Goal: Check status

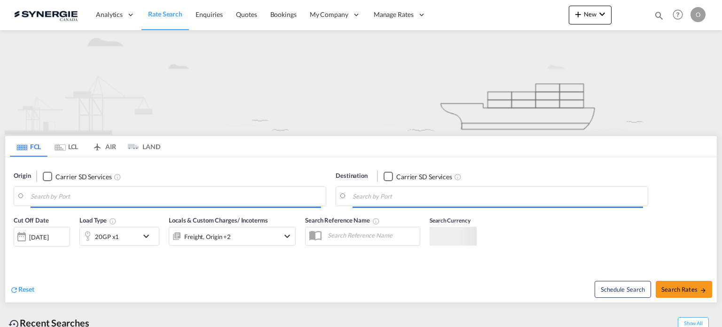
type input "Saskatoon, SK, CASAK"
type input "Navegantes, BRNVT"
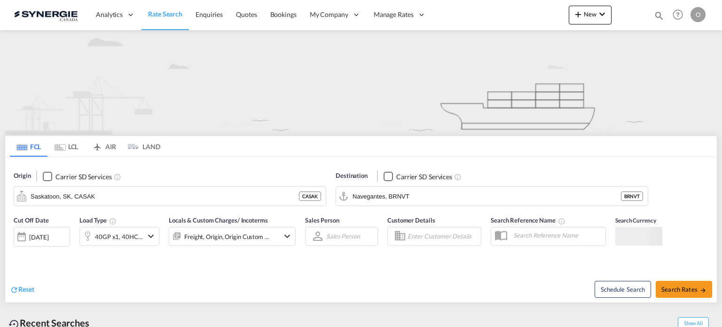
click at [663, 13] on md-icon "icon-magnify" at bounding box center [659, 15] width 10 height 10
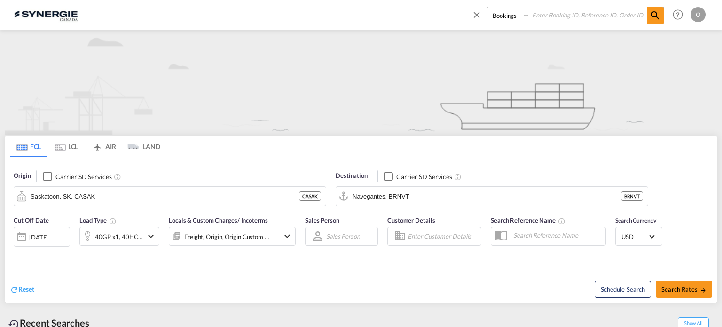
click at [500, 15] on select "Bookings Quotes Enquiries" at bounding box center [509, 15] width 45 height 17
select select "Quotes"
click at [487, 7] on select "Bookings Quotes Enquiries" at bounding box center [509, 15] width 45 height 17
click at [553, 9] on input at bounding box center [588, 15] width 117 height 16
paste input "SYC000013720"
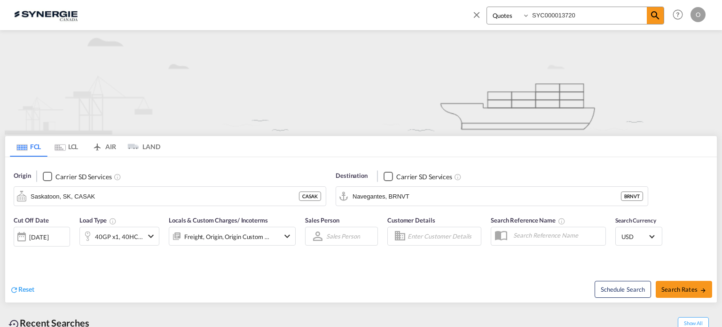
type input "SYC000013720"
click at [661, 14] on span at bounding box center [655, 15] width 17 height 17
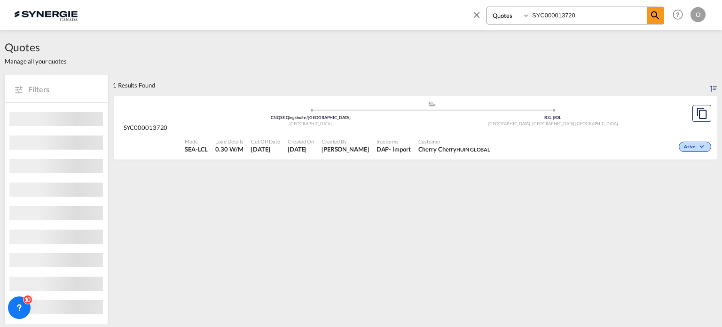
click at [525, 146] on div "Active" at bounding box center [604, 146] width 220 height 24
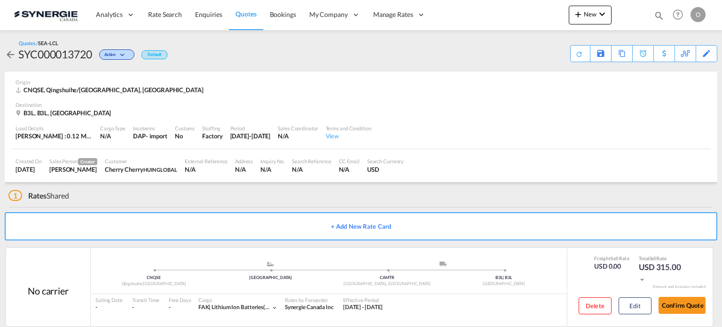
scroll to position [15, 0]
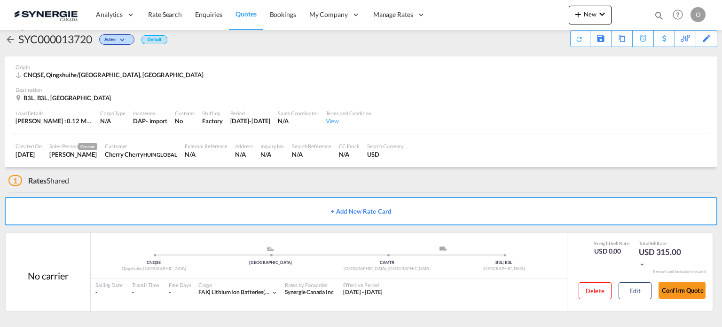
click at [539, 257] on ul ".a{fill:#aaa8ad;} .a{fill:#aaa8ad;} CNQSE Qingshuihe/Shenzhen Vancouver CAMTR […" at bounding box center [328, 257] width 467 height 5
click at [636, 293] on button "Edit" at bounding box center [635, 290] width 33 height 17
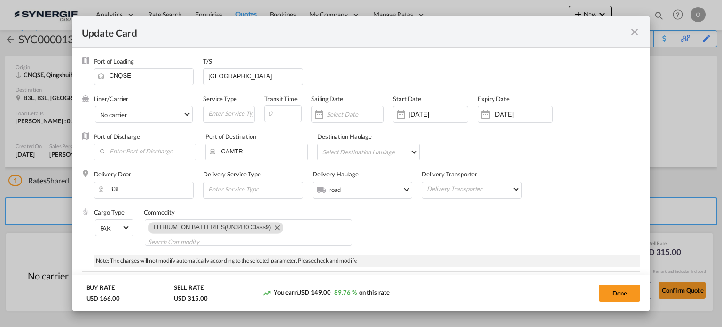
scroll to position [188, 0]
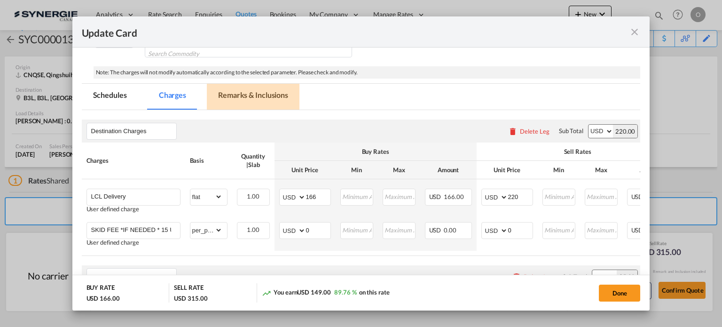
click at [252, 100] on md-tab-item "Remarks & Inclusions" at bounding box center [253, 97] width 93 height 26
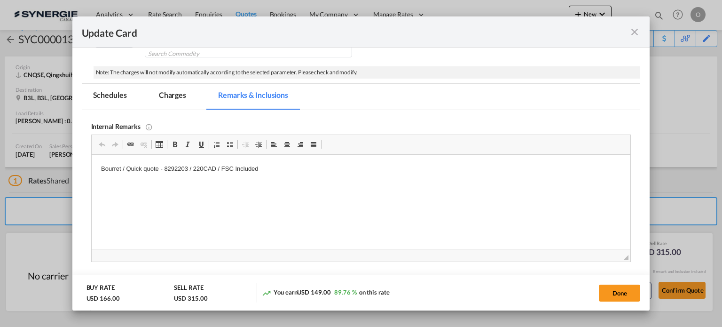
scroll to position [0, 0]
click at [181, 172] on p "Bourret / Quick quote - 8292203 / 220CAD / FSC Included" at bounding box center [361, 169] width 520 height 10
copy p "8292203"
